Goal: Communication & Community: Participate in discussion

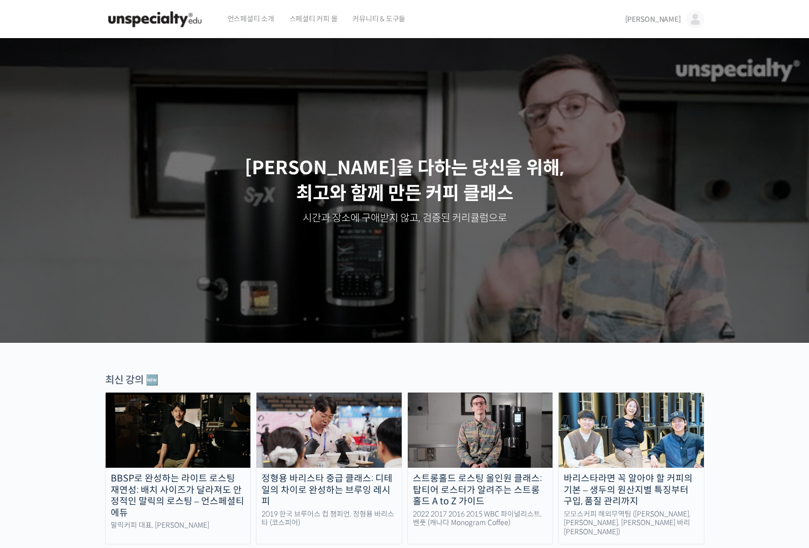
click at [670, 22] on span "[PERSON_NAME]" at bounding box center [654, 19] width 56 height 9
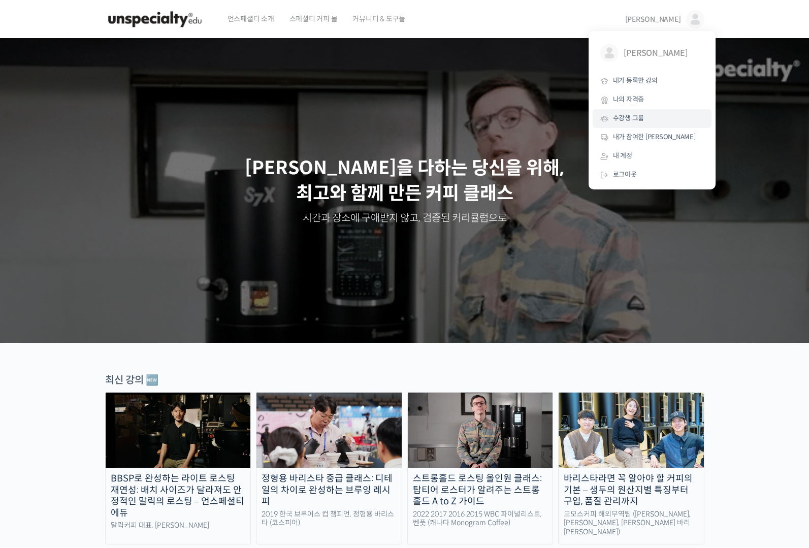
click at [637, 118] on span "수강생 그룹" at bounding box center [629, 118] width 32 height 9
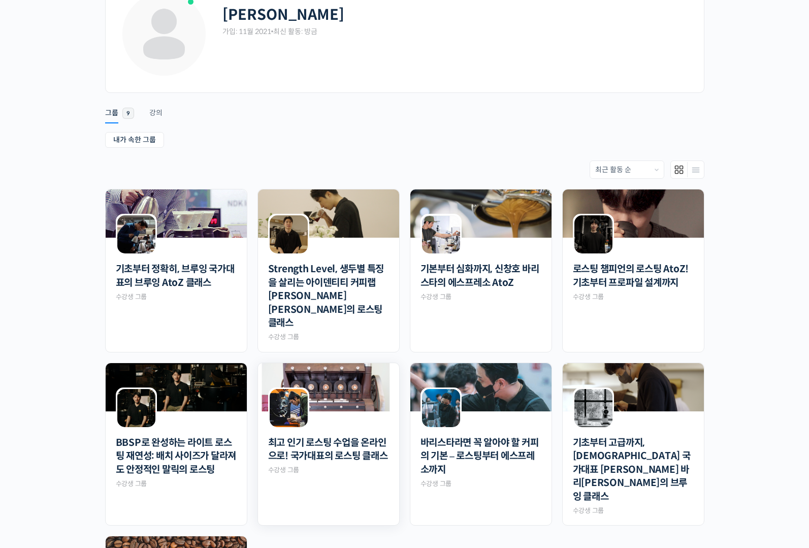
scroll to position [155, 0]
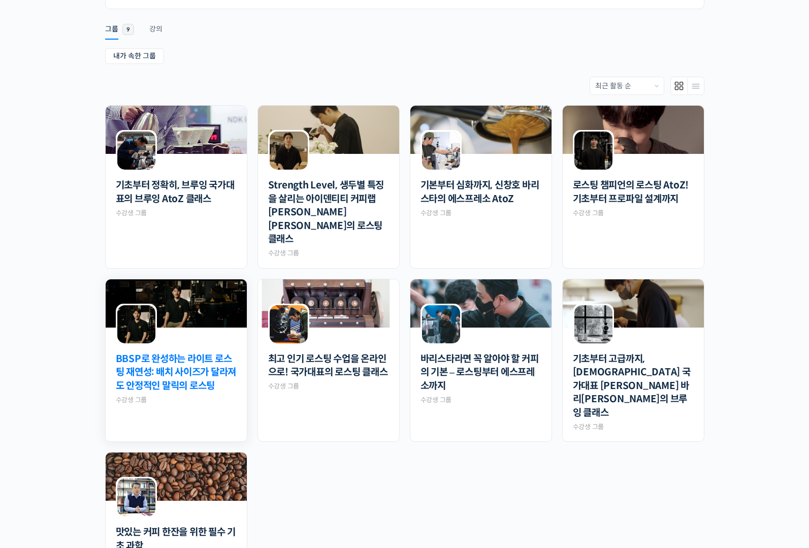
click at [197, 353] on link "BBSP로 완성하는 라이트 로스팅 재연성: 배치 사이즈가 달라져도 안정적인 말릭의 로스팅" at bounding box center [176, 373] width 121 height 41
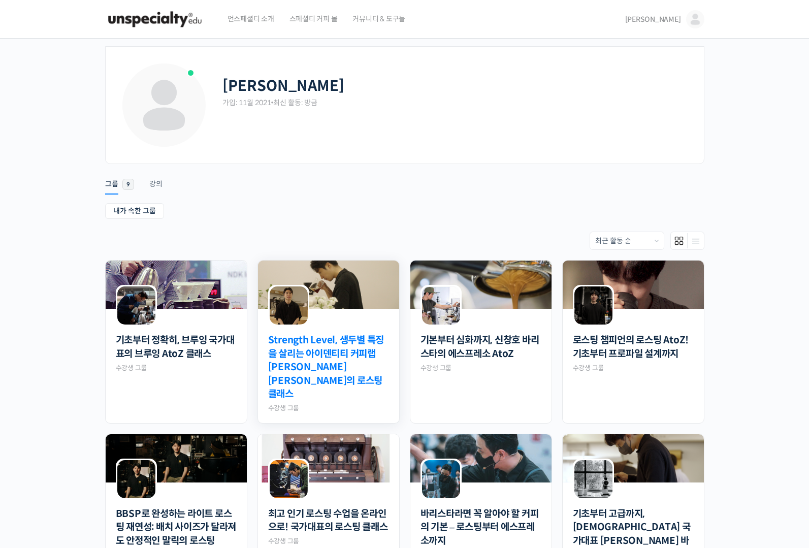
click at [354, 369] on link "Strength Level, 생두별 특징을 살리는 아이덴티티 커피랩 윤원균 대표의 로스팅 클래스" at bounding box center [328, 368] width 121 height 68
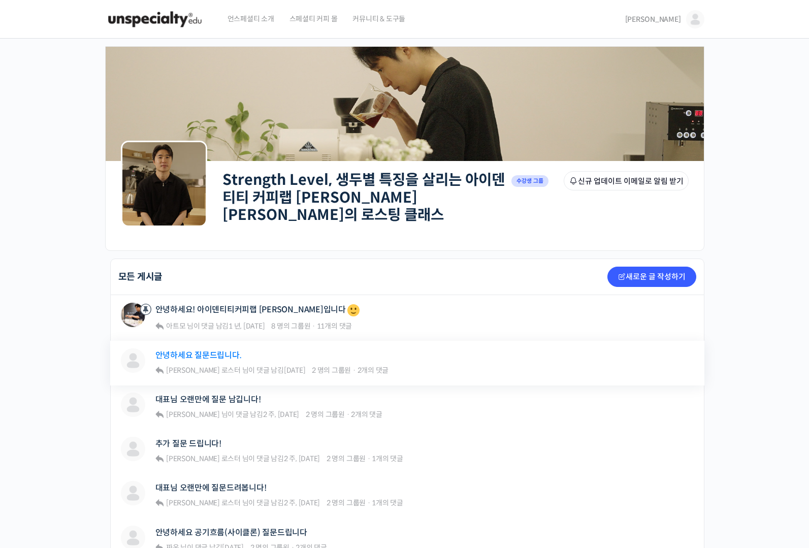
click at [206, 351] on link "안녕하세요 질문드립니다." at bounding box center [198, 356] width 86 height 10
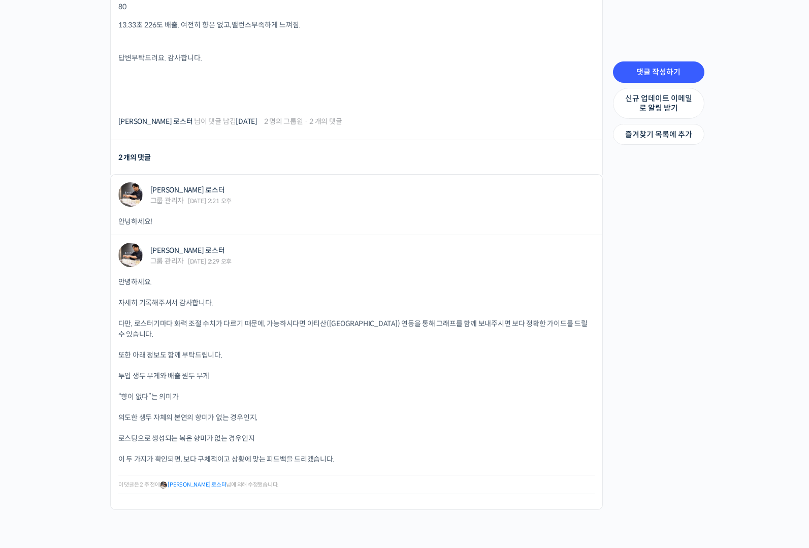
scroll to position [1125, 0]
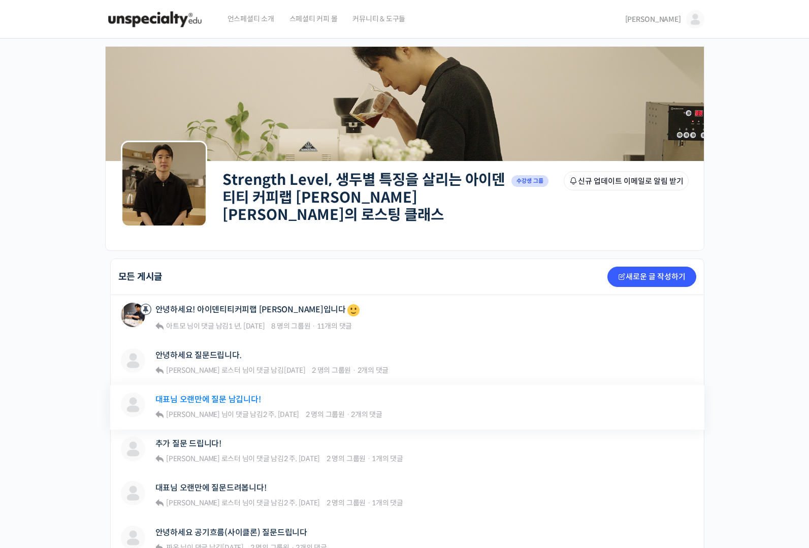
click at [243, 395] on link "대표님 오랜만에 질문 남깁니다!" at bounding box center [208, 400] width 106 height 10
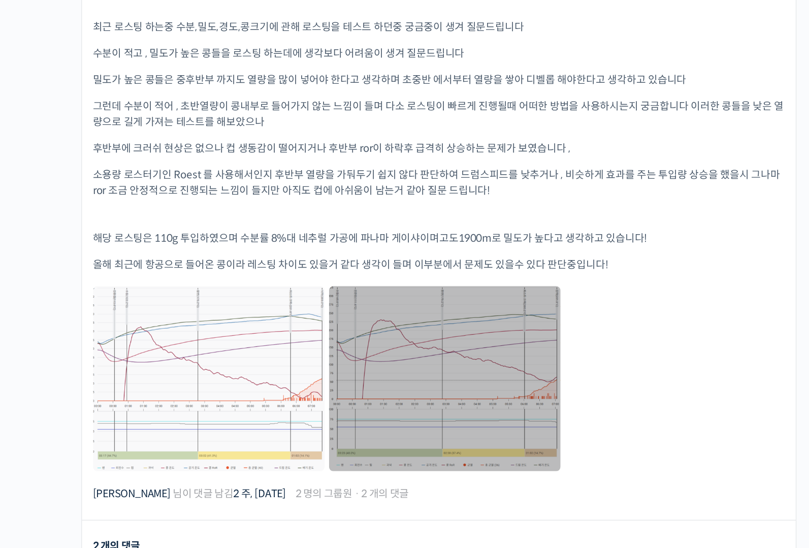
scroll to position [348, 0]
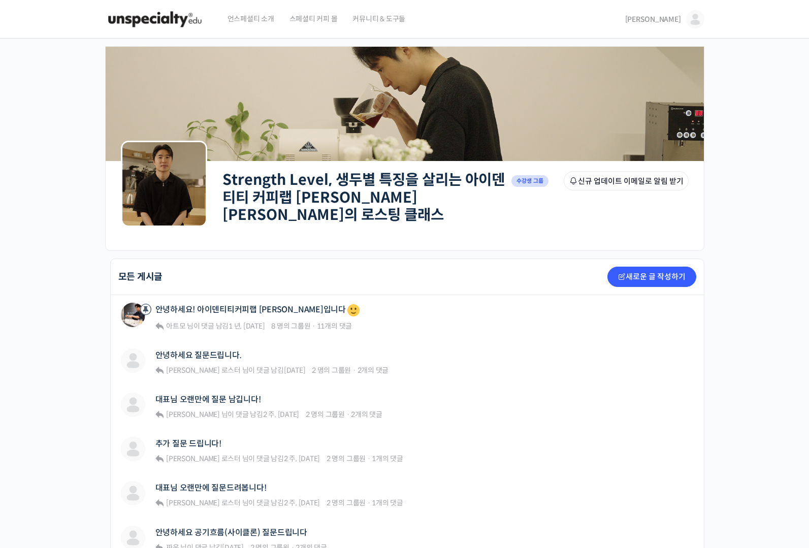
scroll to position [206, 0]
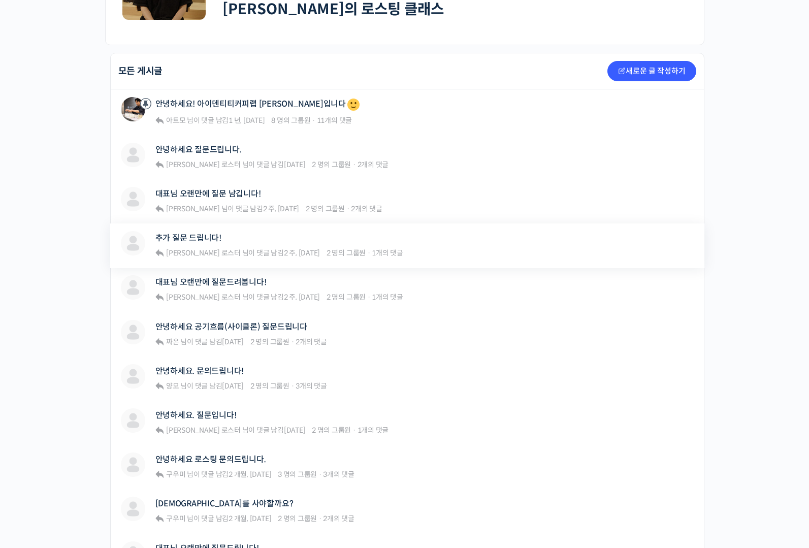
click at [192, 238] on div "추가 질문 드립니다!" at bounding box center [279, 238] width 248 height 14
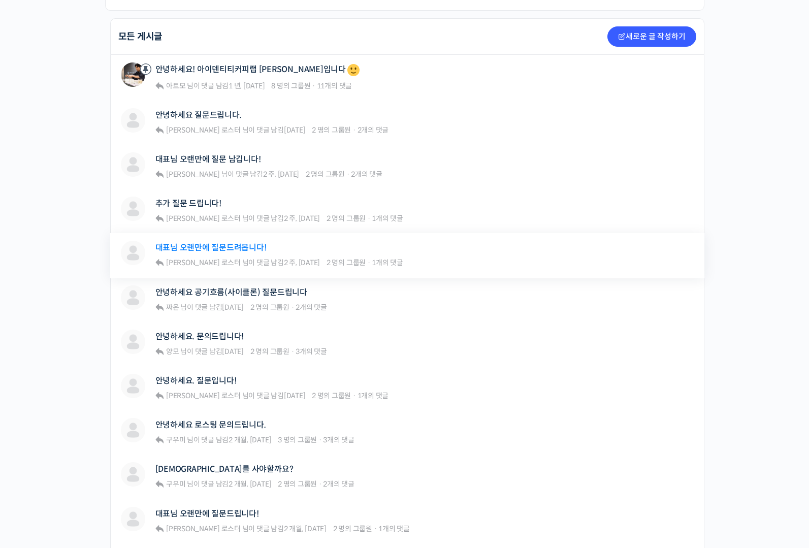
scroll to position [253, 0]
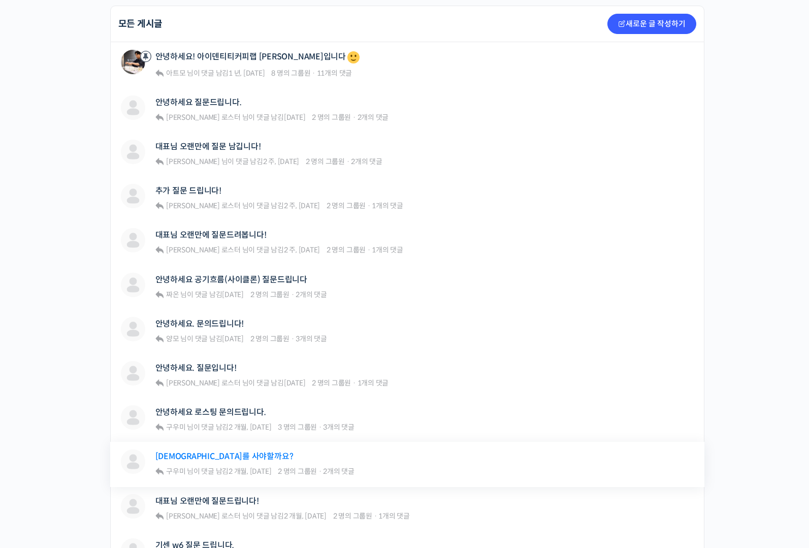
click at [202, 452] on link "색도계를 사야할까요?" at bounding box center [224, 457] width 138 height 10
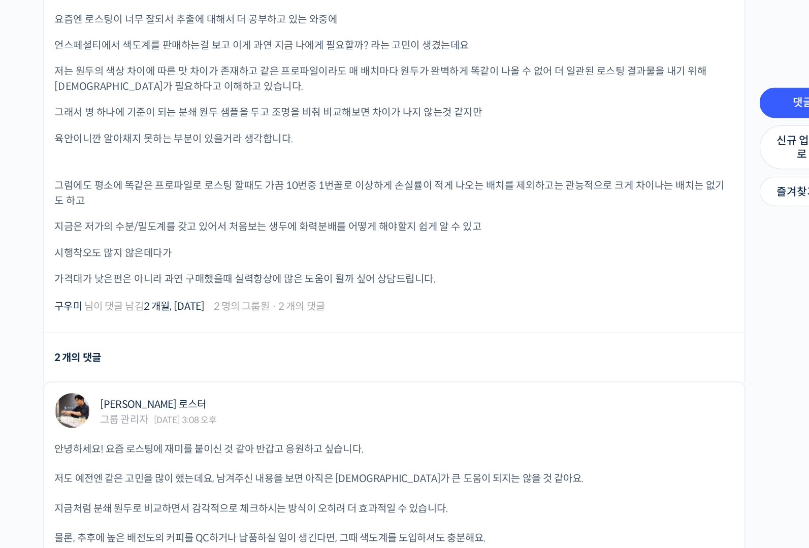
scroll to position [292, 0]
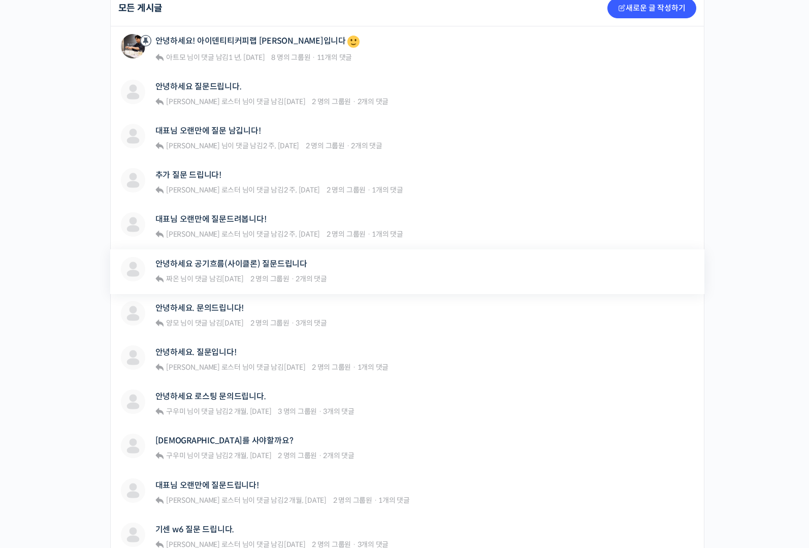
scroll to position [274, 0]
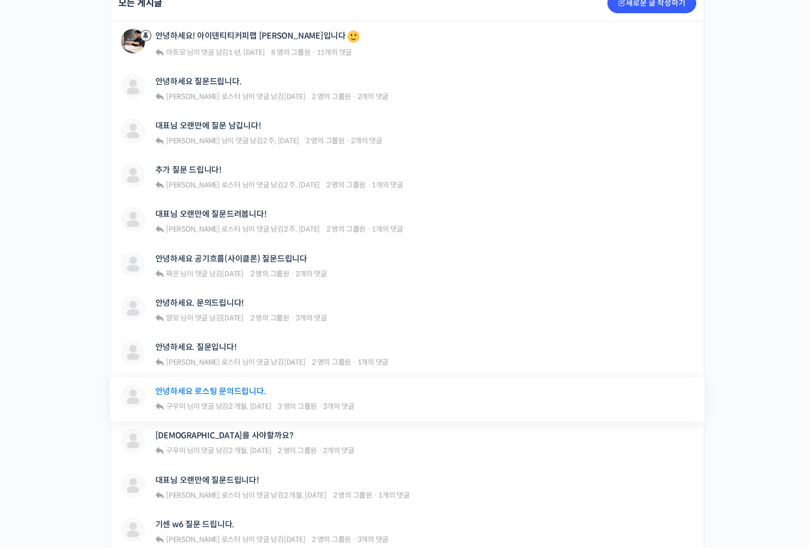
click at [236, 389] on link "안녕하세요 로스팅 문의드립니다." at bounding box center [210, 392] width 111 height 10
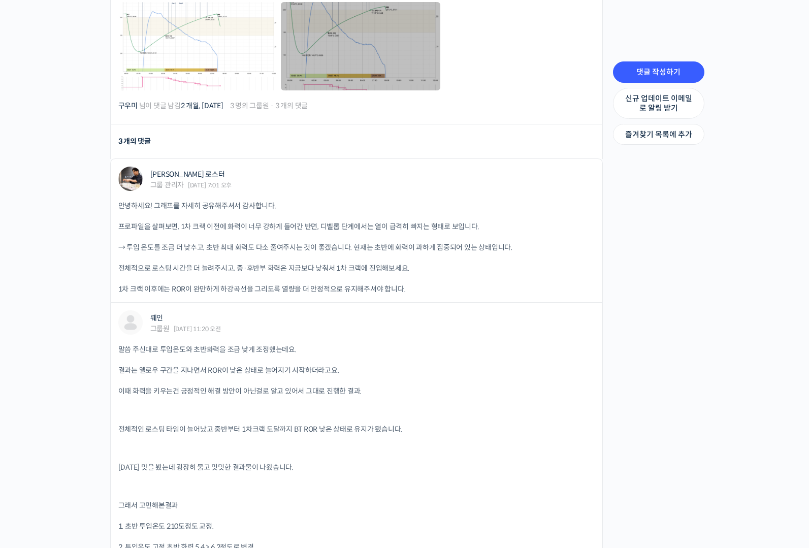
scroll to position [168, 0]
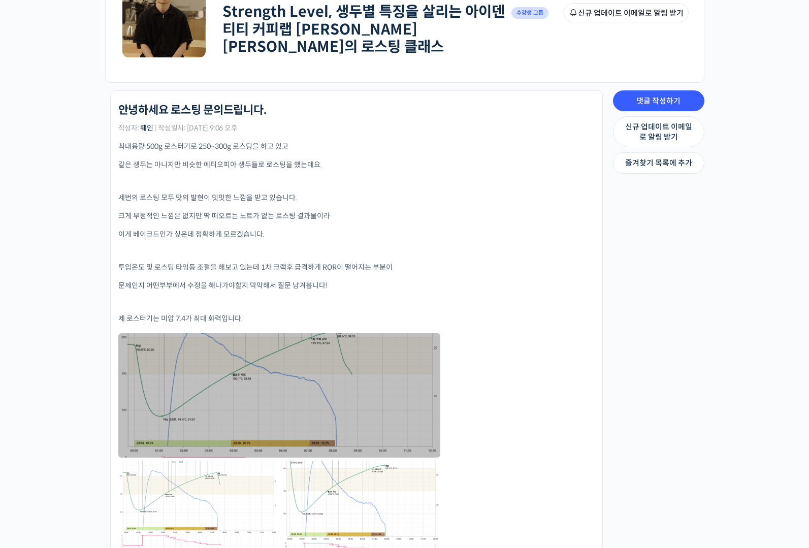
click at [241, 401] on link at bounding box center [279, 395] width 322 height 124
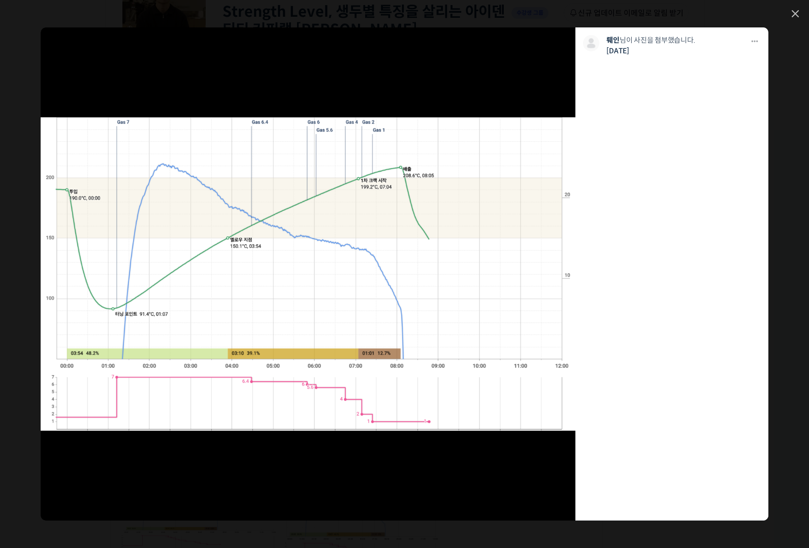
click at [792, 19] on div "모두 공개 모든 회원 나만 보기 [GEOGRAPHIC_DATA] 뤠인 님이 사진을 첨부했습니다. [DATE]" at bounding box center [404, 274] width 809 height 548
click at [789, 5] on div "모두 공개 모든 회원 나만 보기 다운로드 다운로드 뤠인 님이 사진을 첨부했습니다. 2개월 전" at bounding box center [404, 274] width 809 height 548
click at [792, 16] on icon at bounding box center [795, 13] width 7 height 7
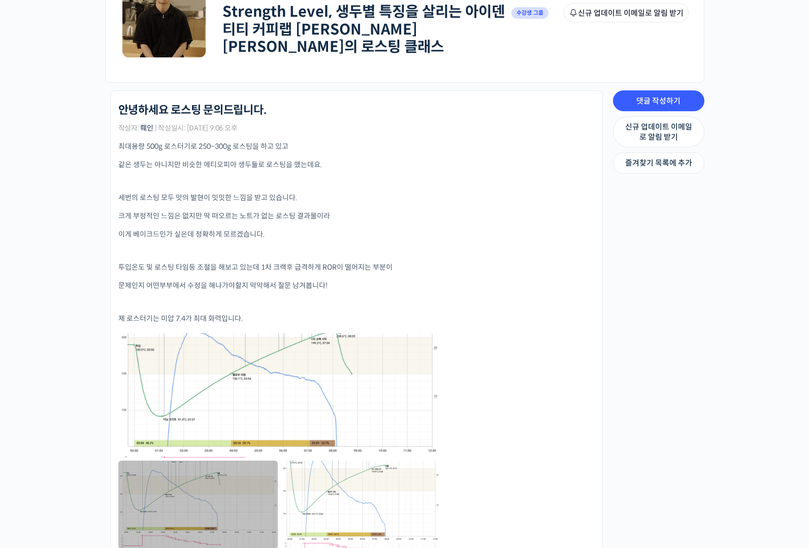
click at [209, 508] on link at bounding box center [198, 505] width 160 height 88
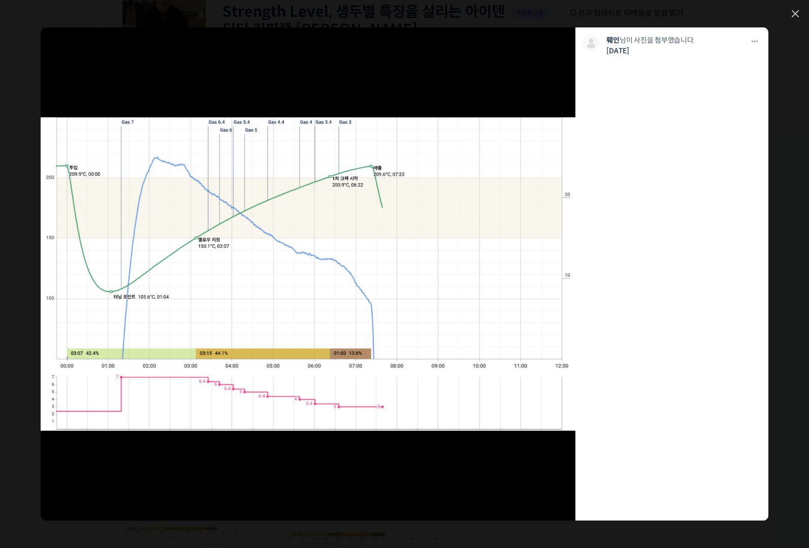
click at [802, 17] on div "모두 공개 모든 회원 나만 보기 다운로드 다운로드 뤠인 님이 사진을 첨부했습니다. 2개월 전" at bounding box center [404, 274] width 809 height 548
click at [798, 15] on icon at bounding box center [796, 14] width 6 height 6
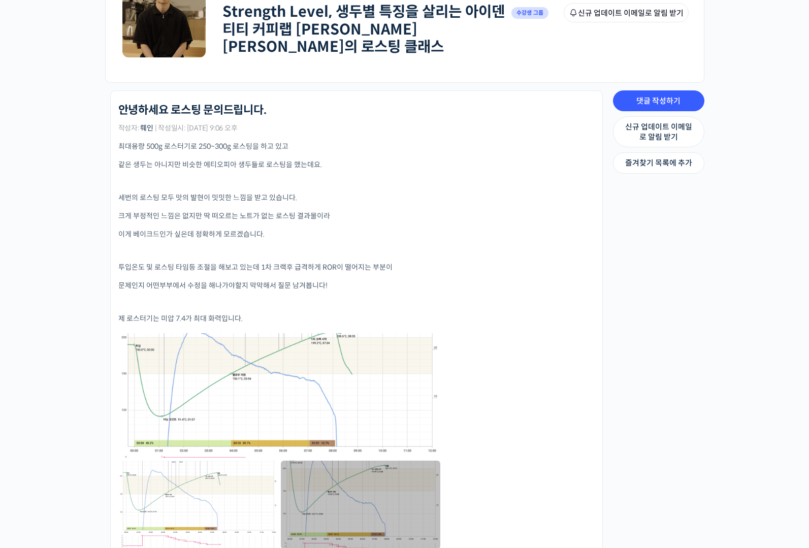
click at [382, 481] on link at bounding box center [361, 505] width 160 height 88
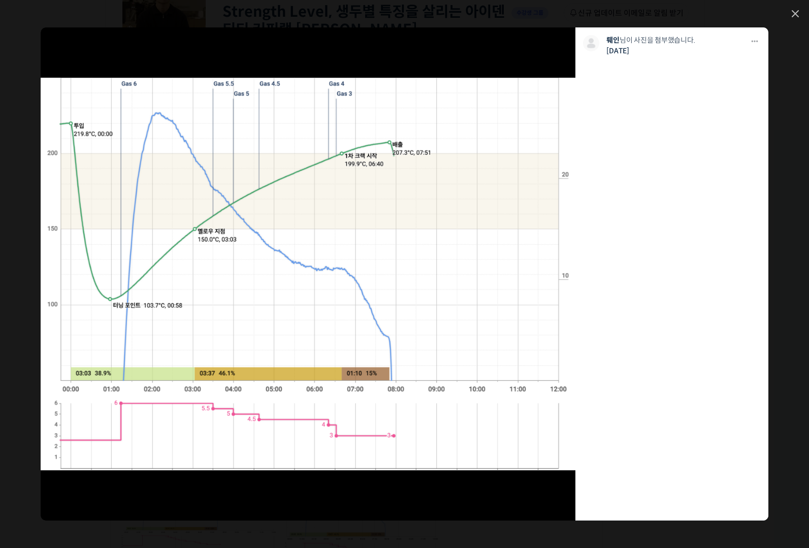
click at [805, 13] on div "모두 공개 모든 회원 나만 보기 다운로드 다운로드 뤠인 님이 사진을 첨부했습니다. 2개월 전" at bounding box center [404, 274] width 809 height 548
click at [792, 14] on link at bounding box center [795, 14] width 7 height 9
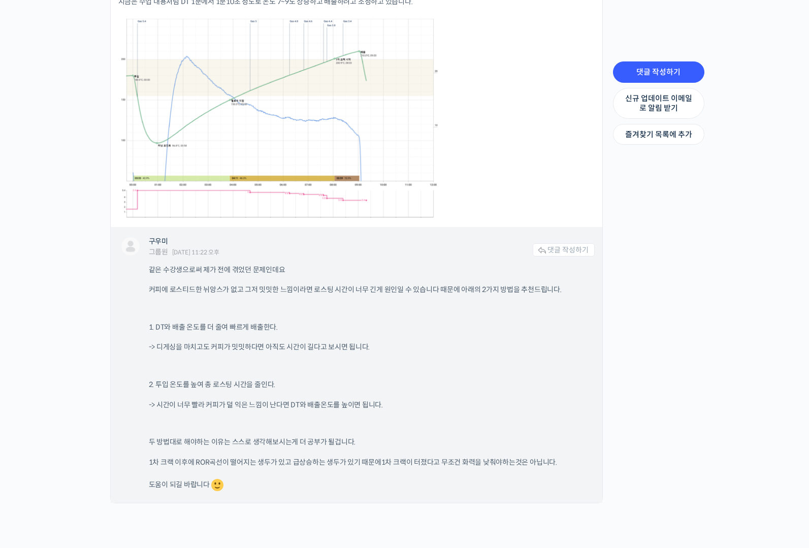
scroll to position [1292, 0]
click at [159, 236] on span "구우미" at bounding box center [158, 240] width 19 height 9
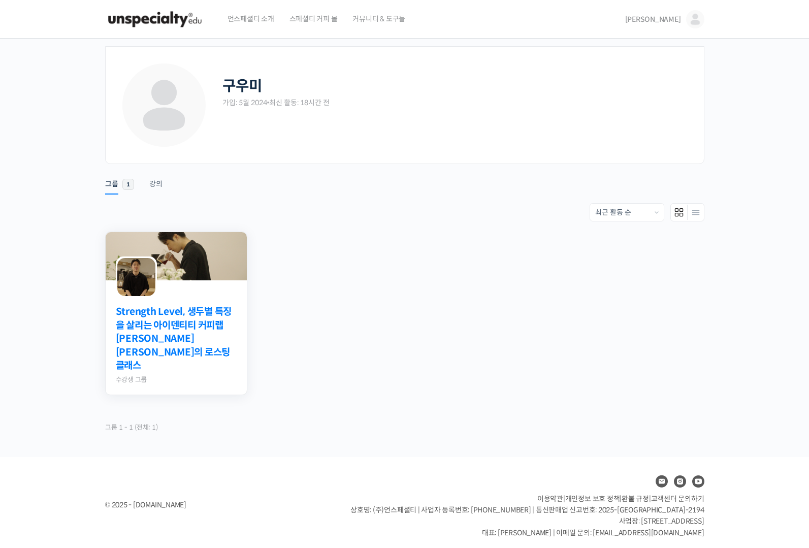
click at [146, 315] on link "Strength Level, 생두별 특징을 살리는 아이덴티티 커피랩 [PERSON_NAME] [PERSON_NAME]의 로스팅 클래스" at bounding box center [176, 339] width 121 height 68
click at [221, 329] on link "Strength Level, 생두별 특징을 살리는 아이덴티티 커피랩 [PERSON_NAME] [PERSON_NAME]의 로스팅 클래스" at bounding box center [176, 339] width 121 height 68
